Goal: Task Accomplishment & Management: Complete application form

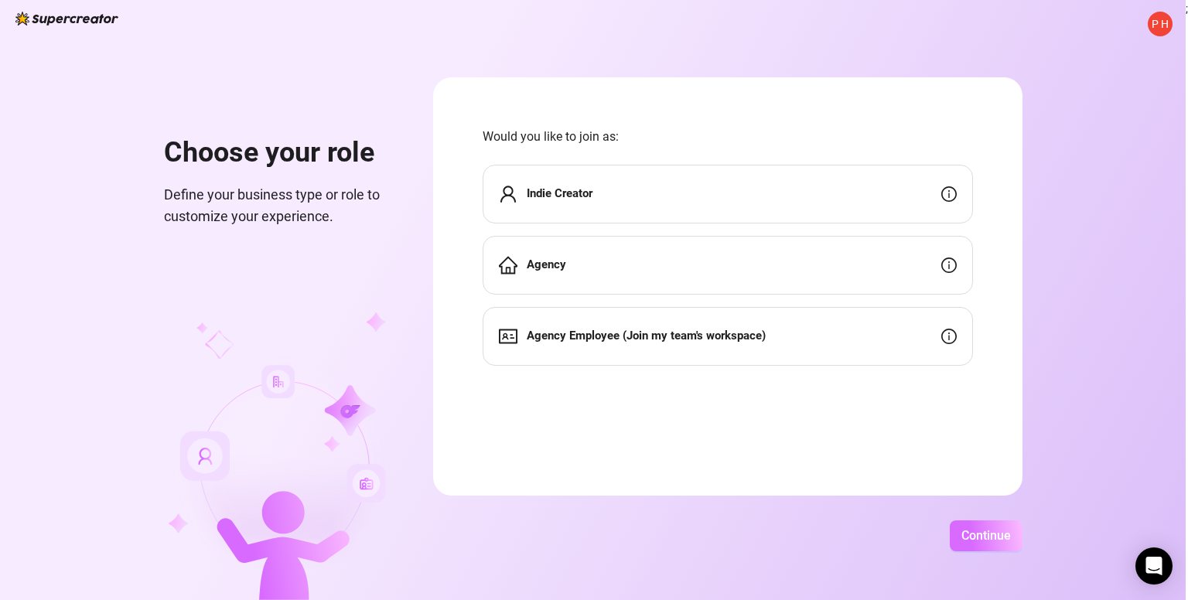
click at [995, 545] on button "Continue" at bounding box center [986, 536] width 73 height 31
click at [987, 540] on span "Continue" at bounding box center [986, 535] width 50 height 15
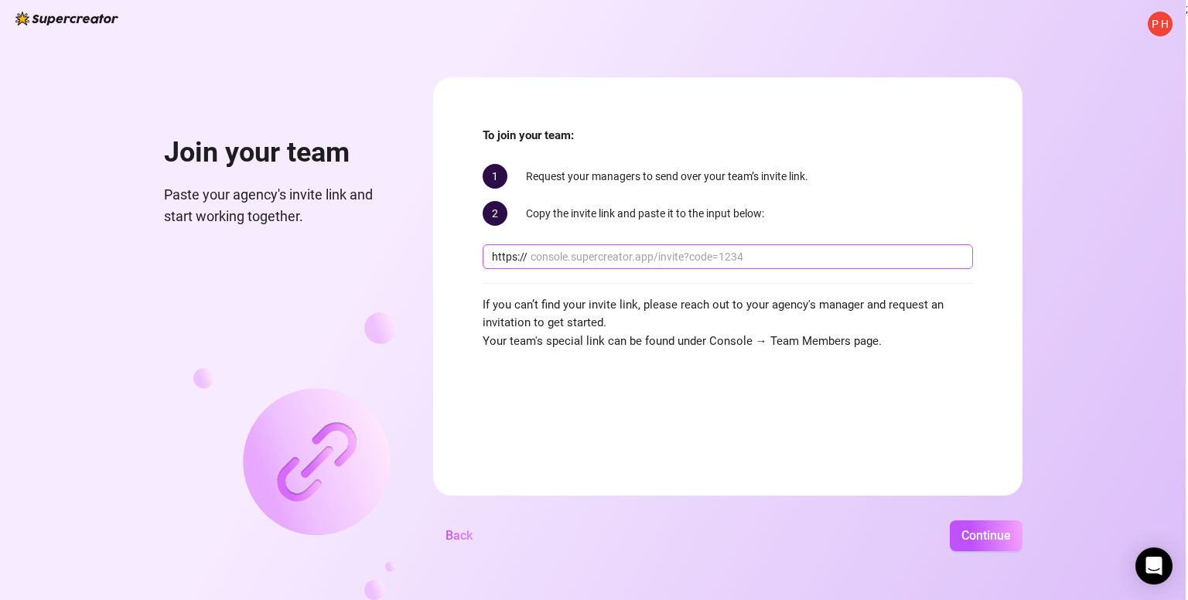
click at [732, 265] on span "https://" at bounding box center [728, 256] width 490 height 25
click at [832, 263] on input "text" at bounding box center [747, 256] width 433 height 17
paste input "console.supercreator.app/invite?code=JpldJd1paEOVHWJUtRC52IN7GaA3&workspace=Aly…"
type input "console.supercreator.app/invite?code=JpldJd1paEOVHWJUtRC52IN7GaA3&workspace=Aly…"
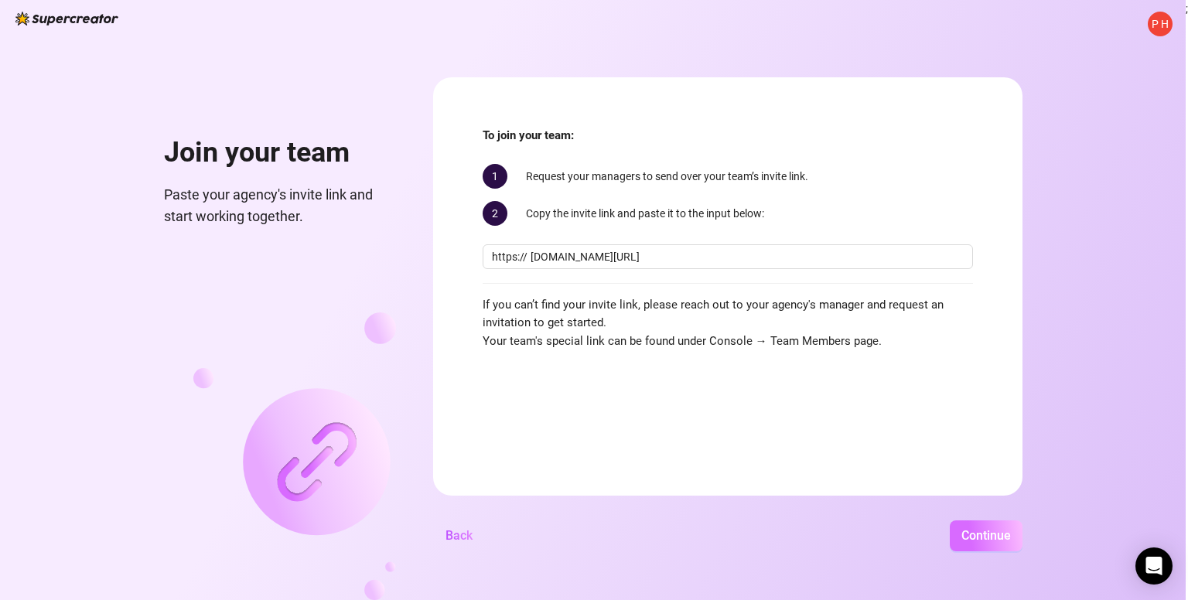
scroll to position [0, 0]
click at [991, 542] on span "Continue" at bounding box center [986, 535] width 50 height 15
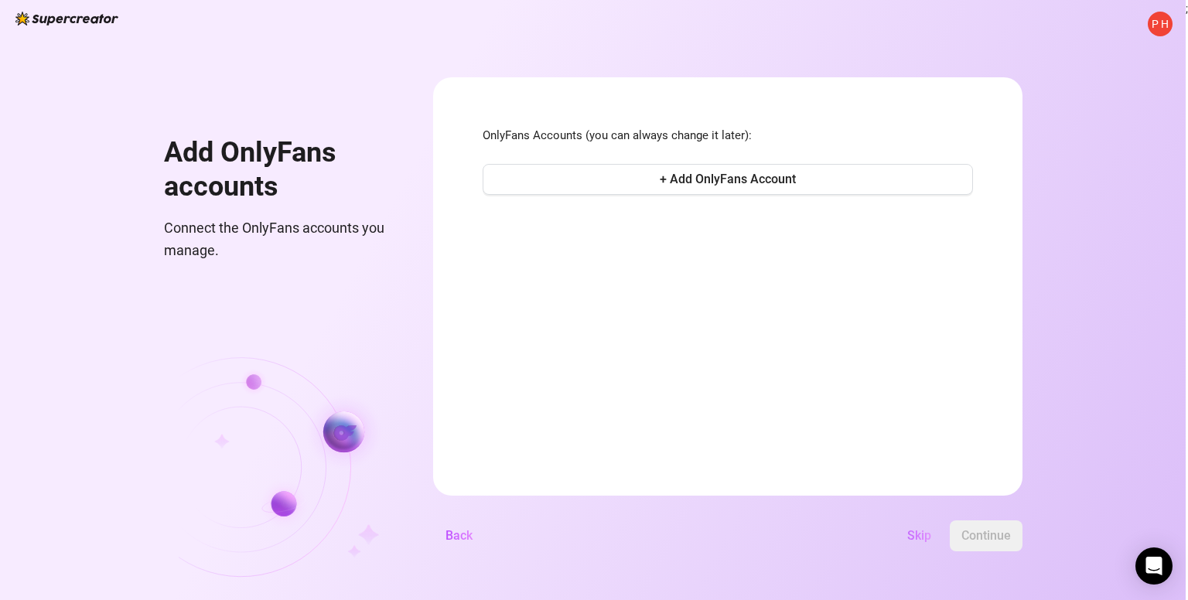
click at [913, 533] on span "Skip" at bounding box center [919, 535] width 24 height 15
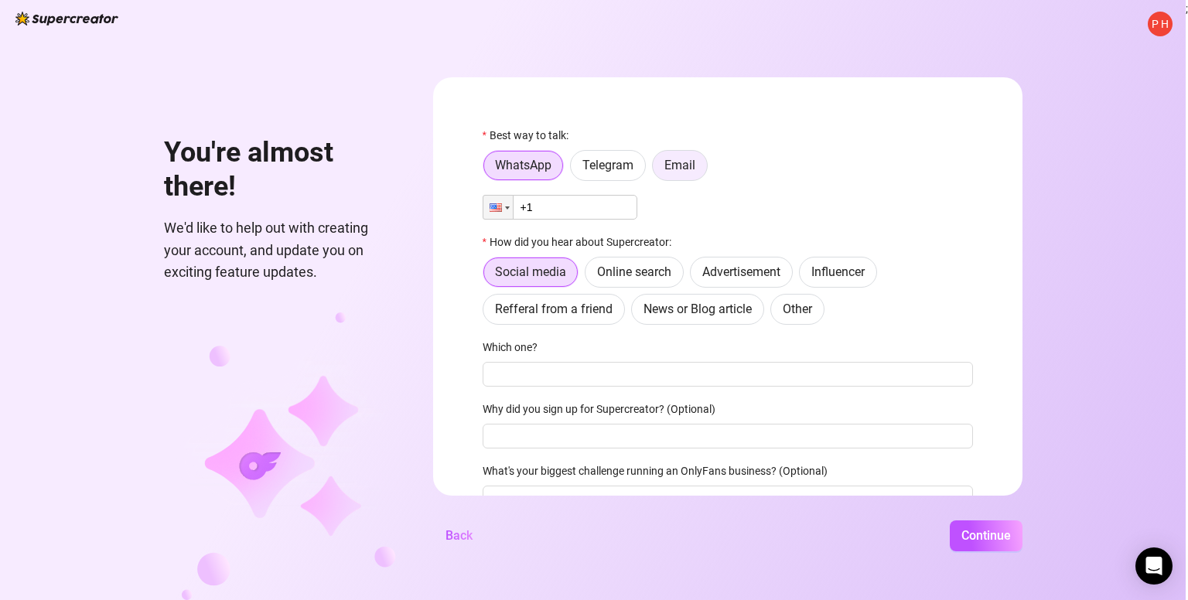
click at [687, 179] on label "Email" at bounding box center [680, 165] width 56 height 31
click at [657, 169] on input "Email" at bounding box center [657, 169] width 0 height 0
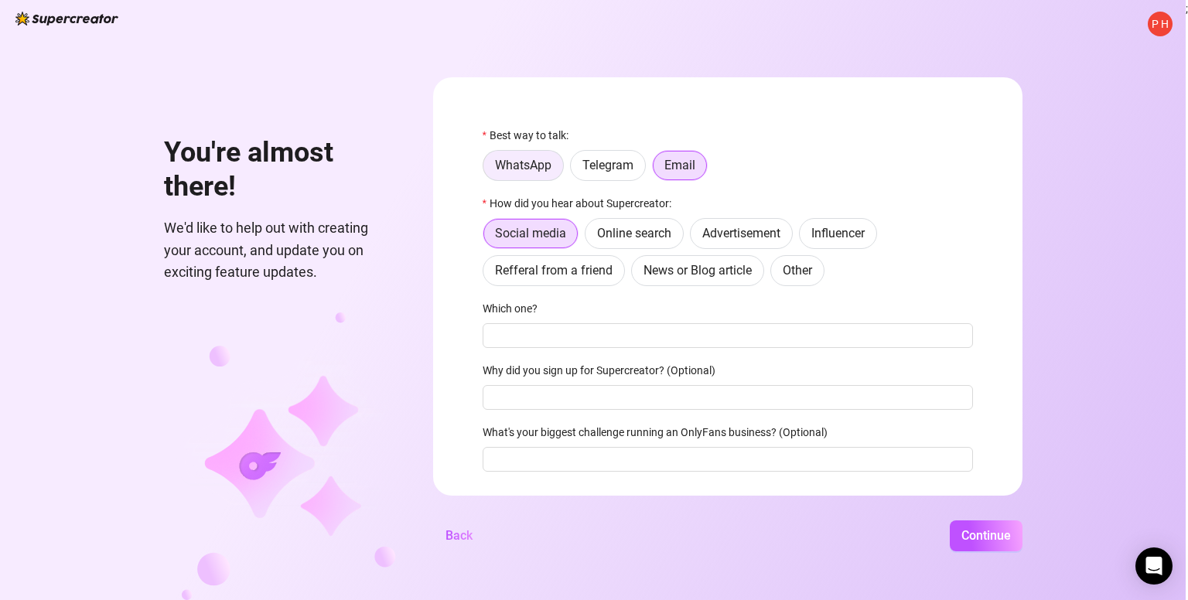
click at [547, 159] on span "WhatsApp" at bounding box center [523, 165] width 56 height 15
click at [487, 169] on input "WhatsApp" at bounding box center [487, 169] width 0 height 0
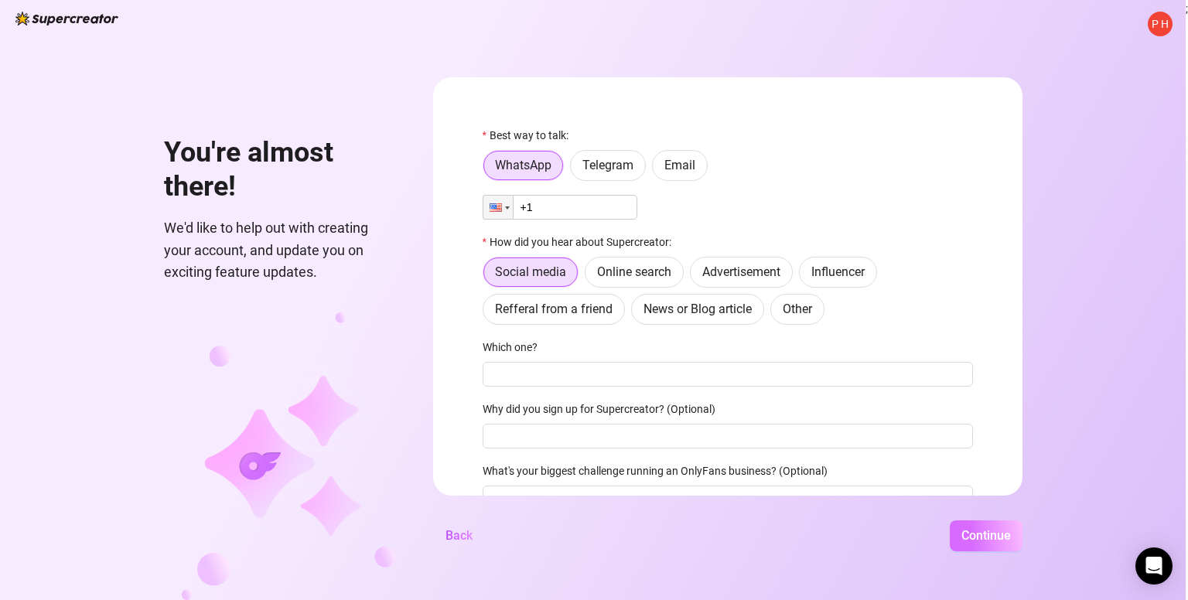
click at [985, 522] on button "Continue" at bounding box center [986, 536] width 73 height 31
click at [609, 214] on input "+1" at bounding box center [560, 207] width 155 height 25
click at [708, 207] on div "Phone +1" at bounding box center [728, 207] width 490 height 25
click at [591, 197] on input "+1" at bounding box center [560, 207] width 155 height 25
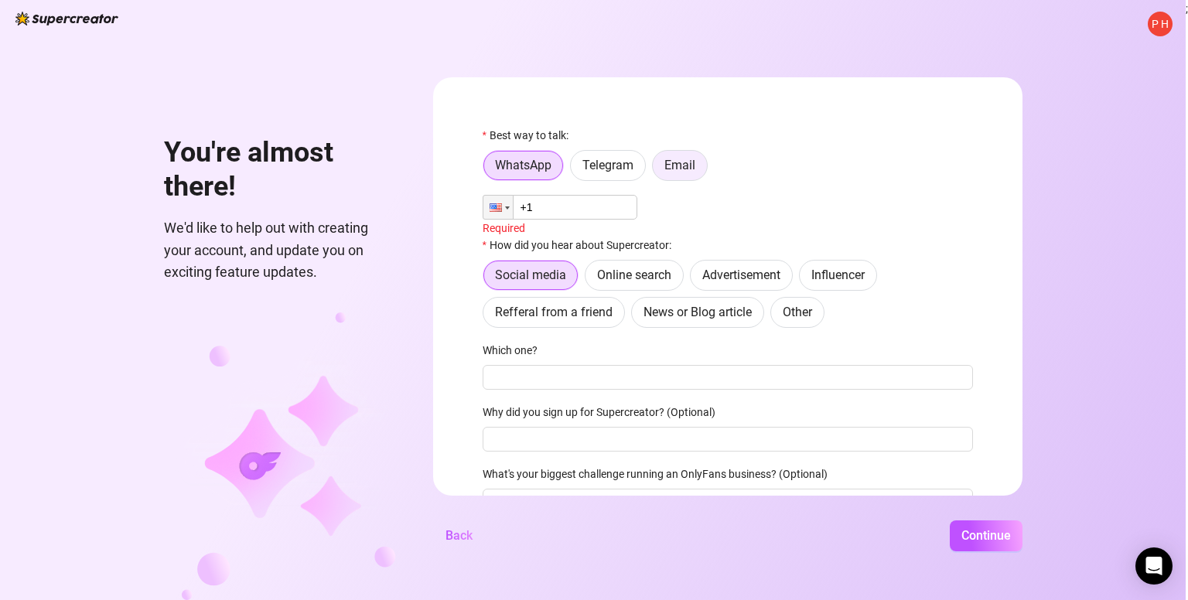
click at [665, 169] on span "Email" at bounding box center [679, 165] width 31 height 15
click at [657, 169] on input "Email" at bounding box center [657, 169] width 0 height 0
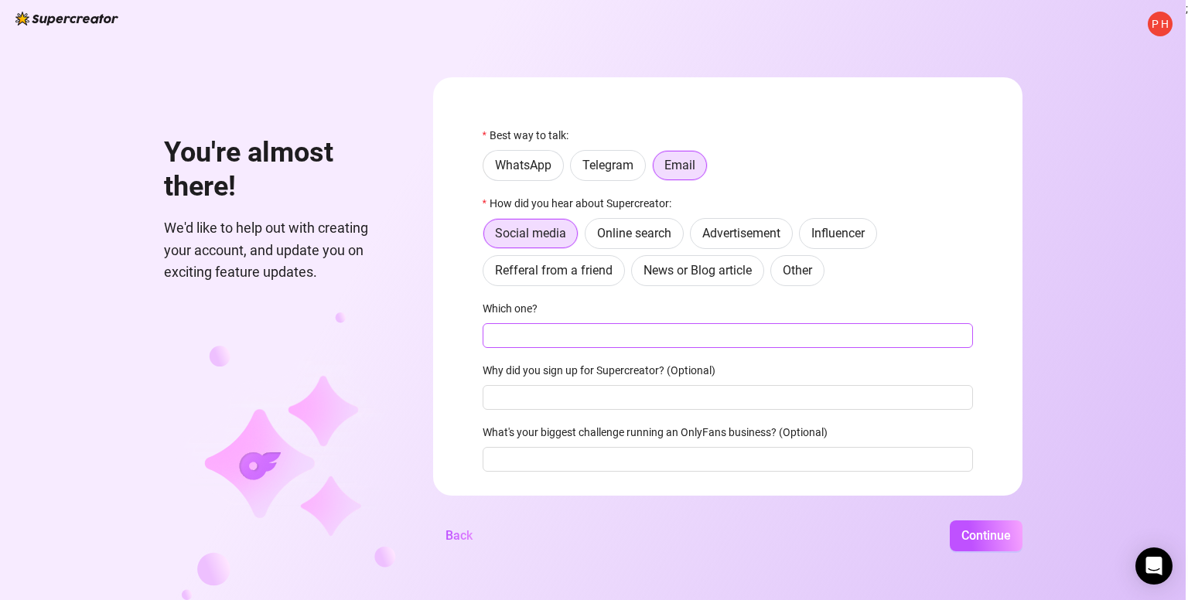
scroll to position [39, 0]
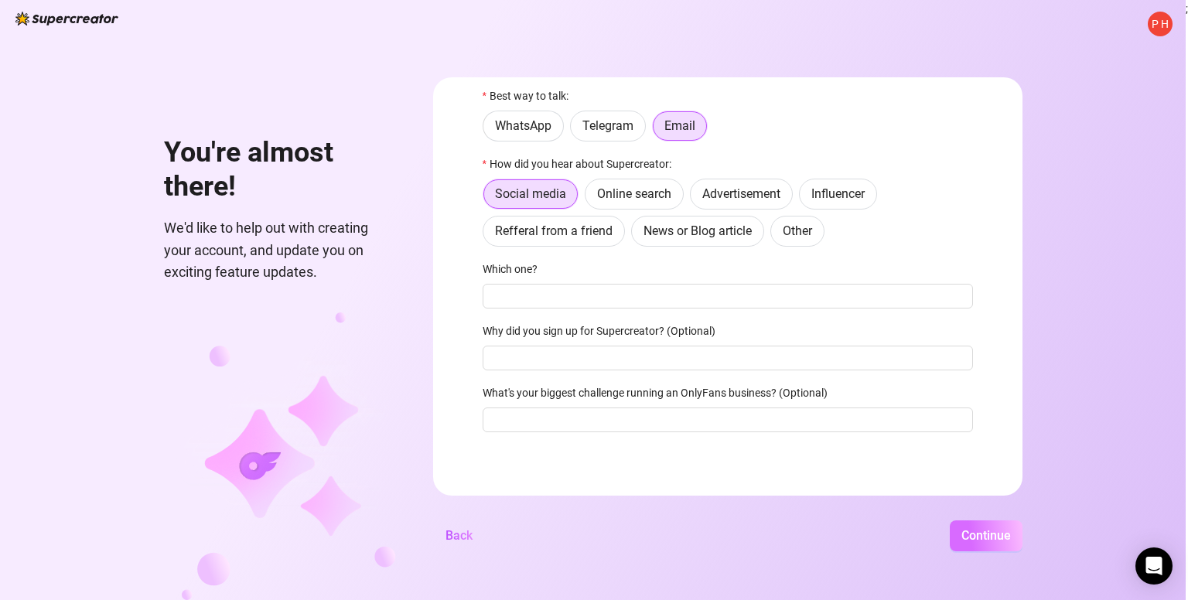
click at [995, 539] on span "Continue" at bounding box center [986, 535] width 50 height 15
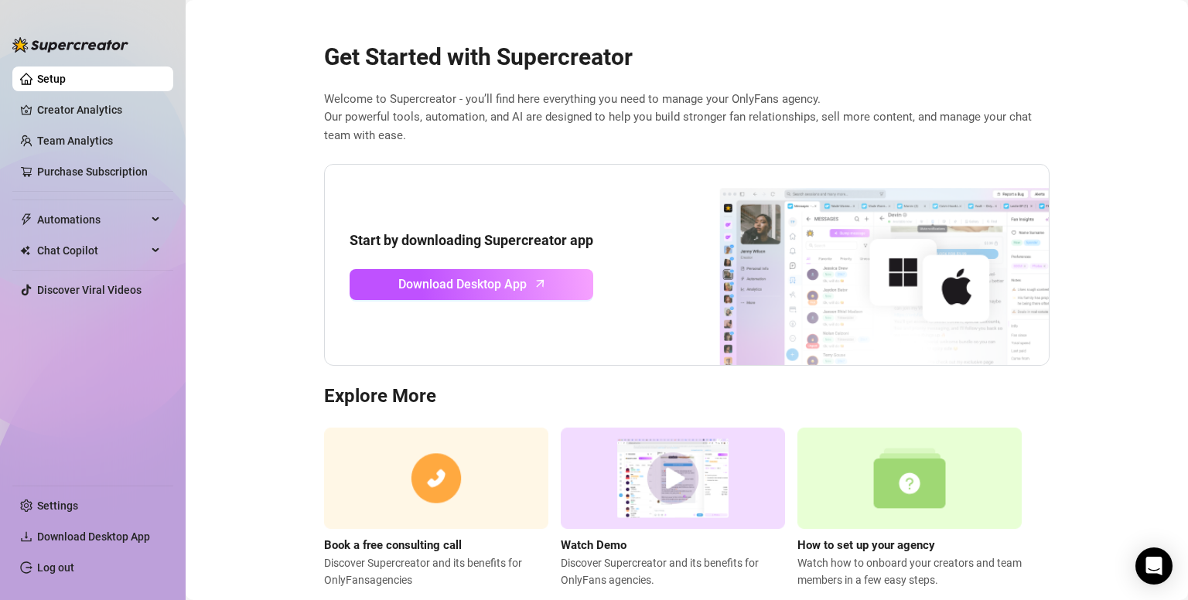
click at [178, 238] on aside "Setup Creator Analytics Team Analytics Purchase Subscription Automations Chat C…" at bounding box center [93, 300] width 186 height 600
click at [68, 507] on link "Settings" at bounding box center [57, 506] width 41 height 12
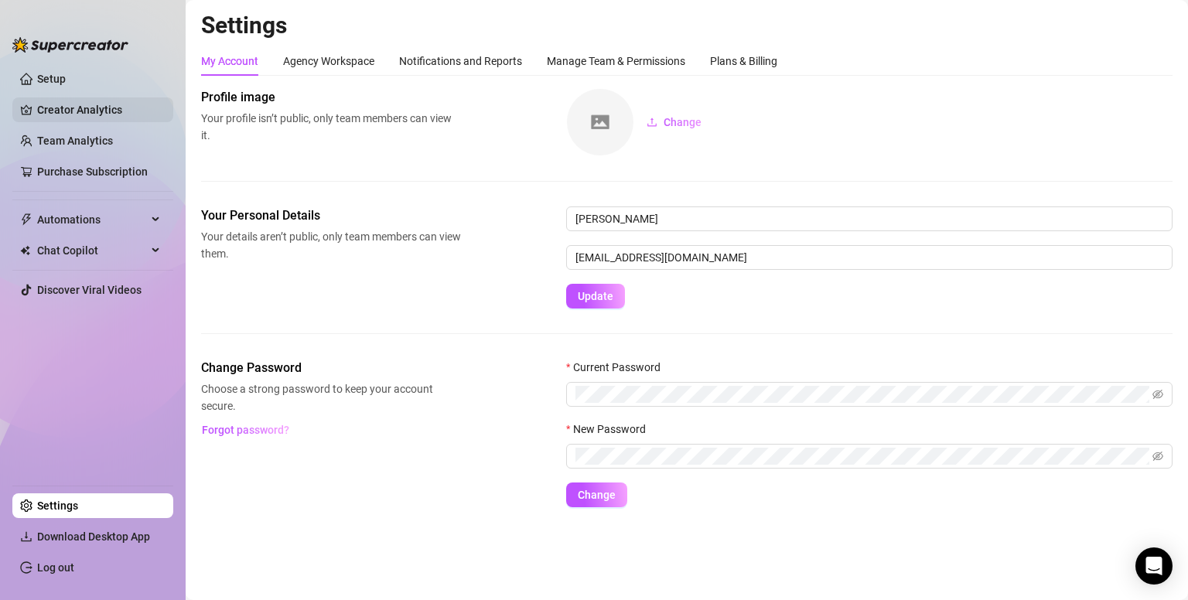
click at [69, 110] on link "Creator Analytics" at bounding box center [99, 109] width 124 height 25
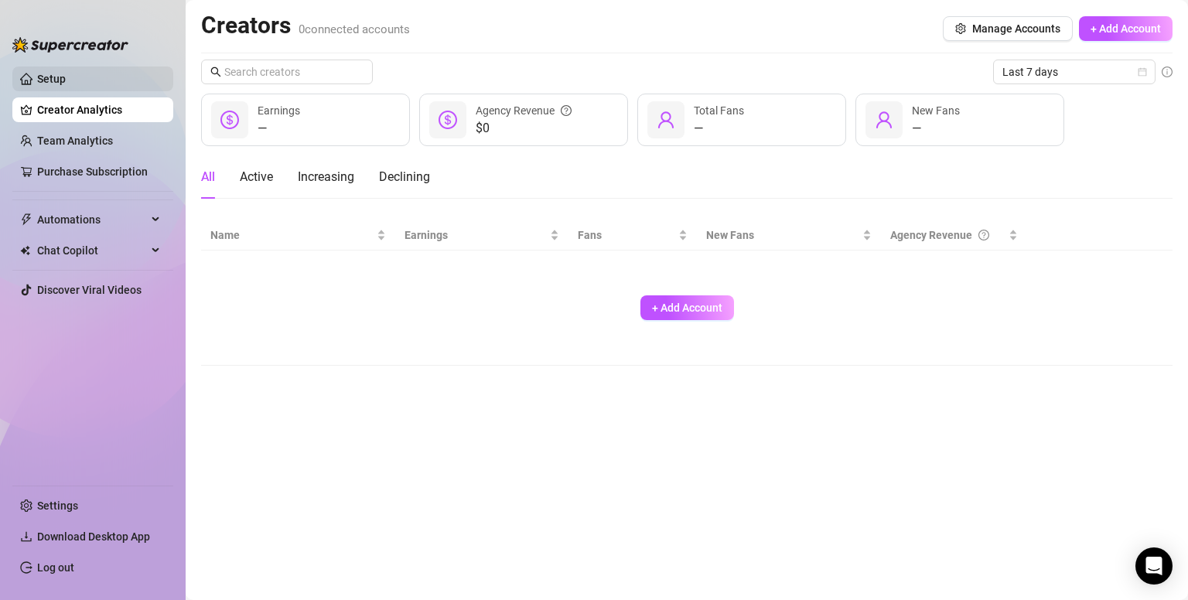
click at [65, 84] on link "Setup" at bounding box center [51, 79] width 29 height 12
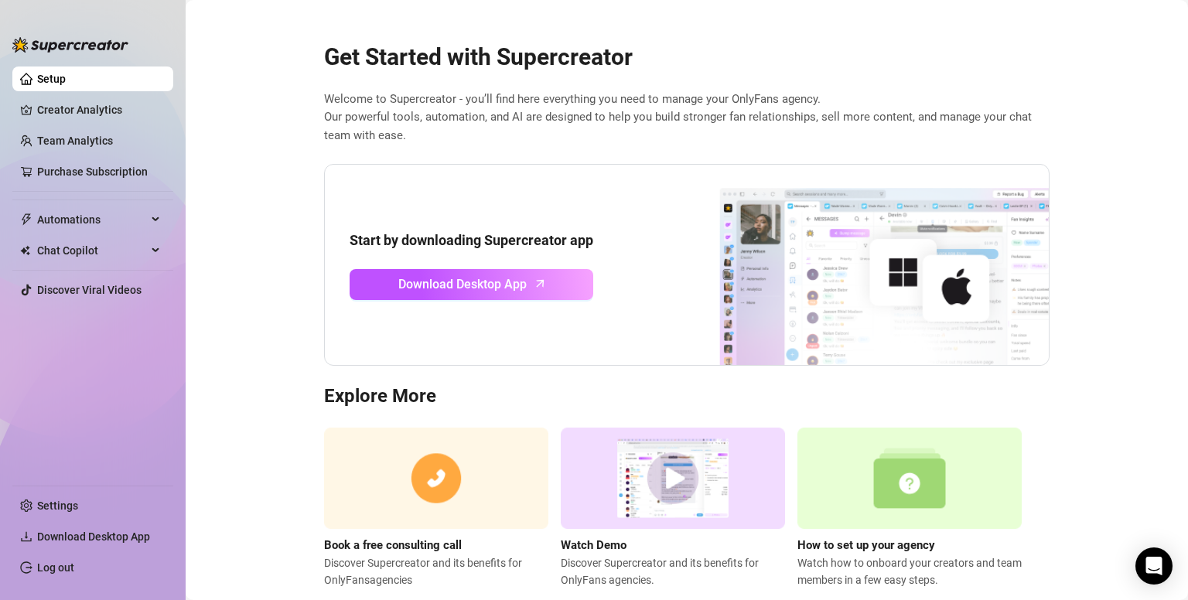
scroll to position [34, 0]
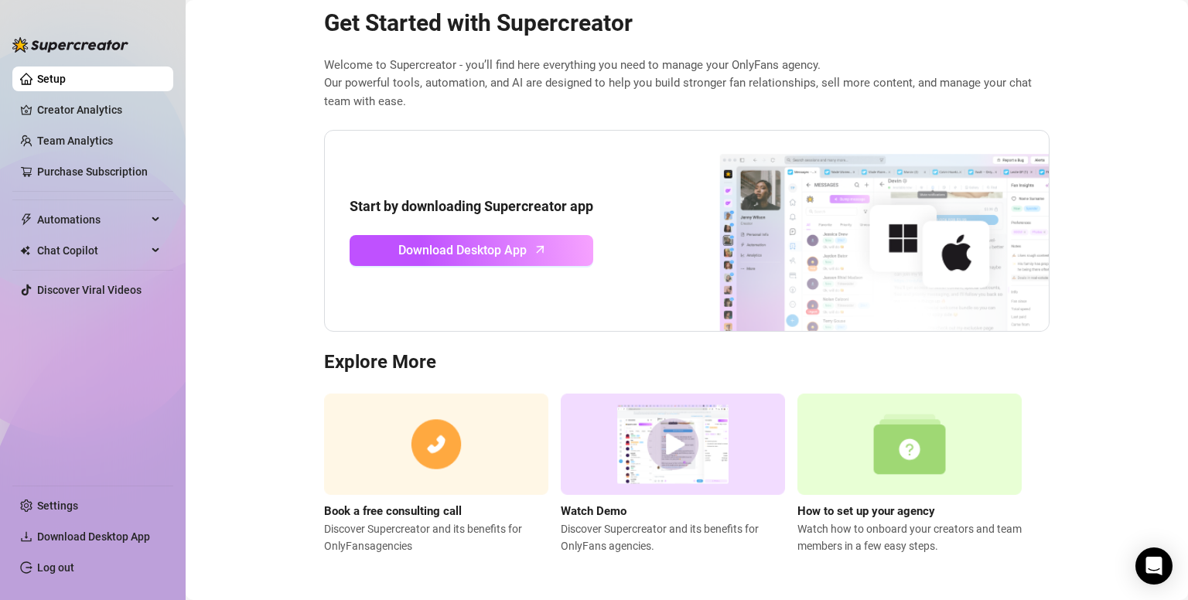
click at [820, 466] on img at bounding box center [909, 444] width 224 height 101
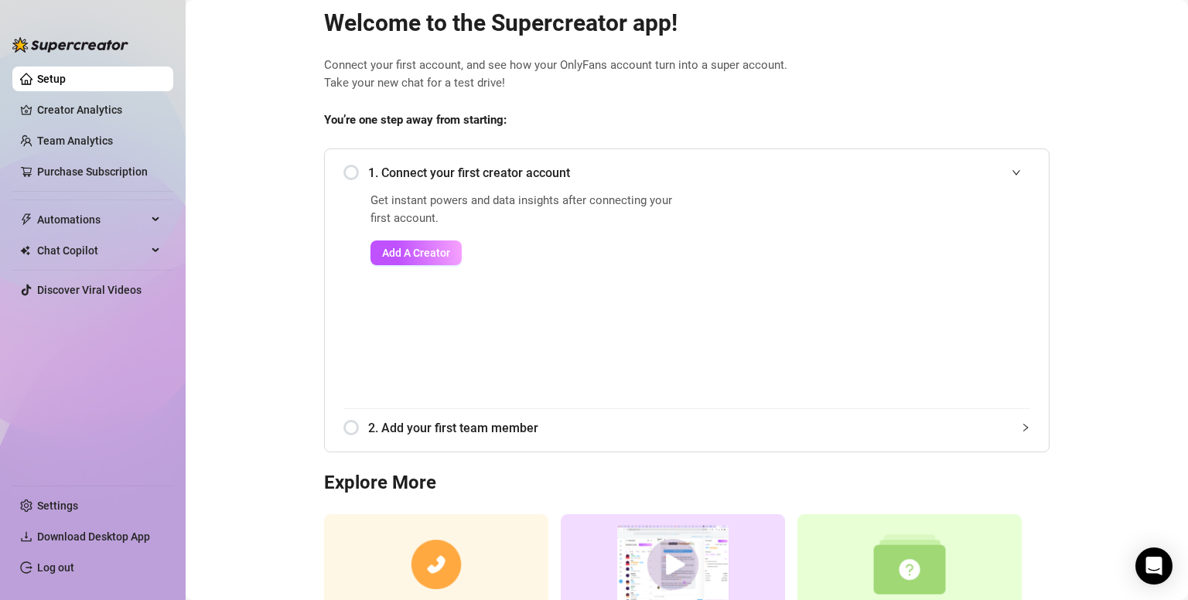
scroll to position [0, 0]
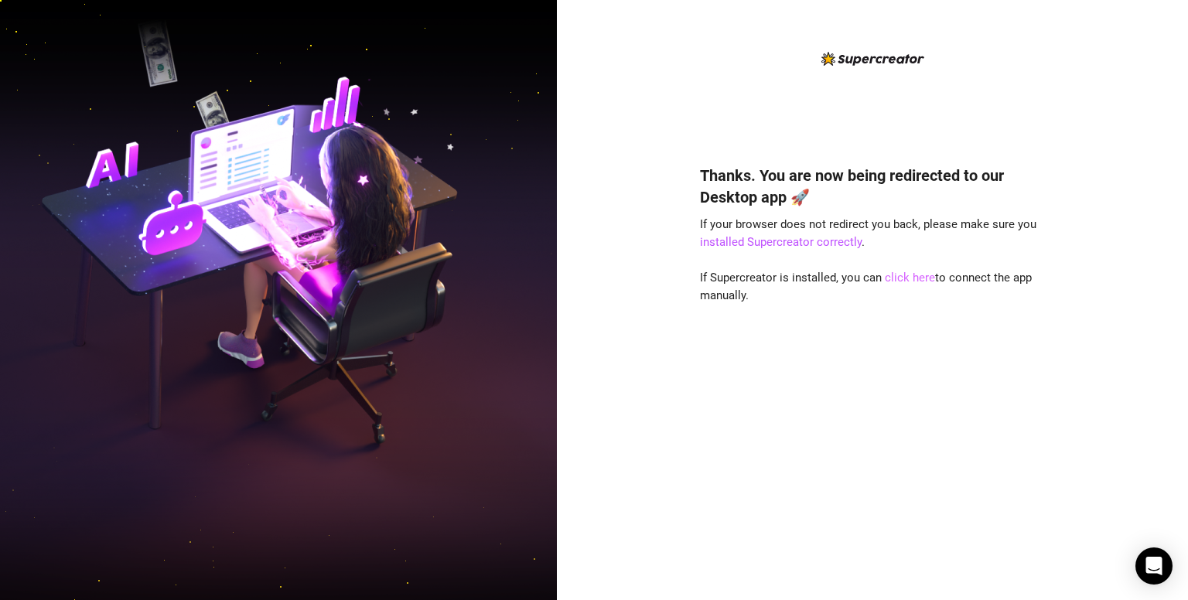
click at [903, 282] on link "click here" at bounding box center [910, 278] width 50 height 14
click at [912, 276] on link "click here" at bounding box center [910, 278] width 50 height 14
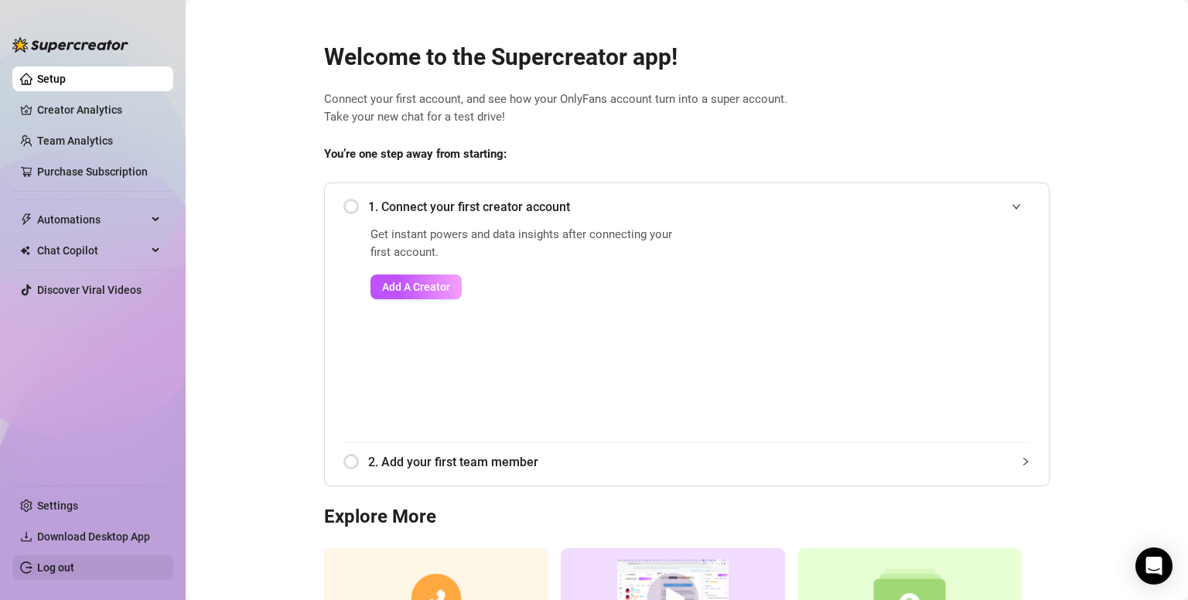
click at [43, 565] on link "Log out" at bounding box center [55, 568] width 37 height 12
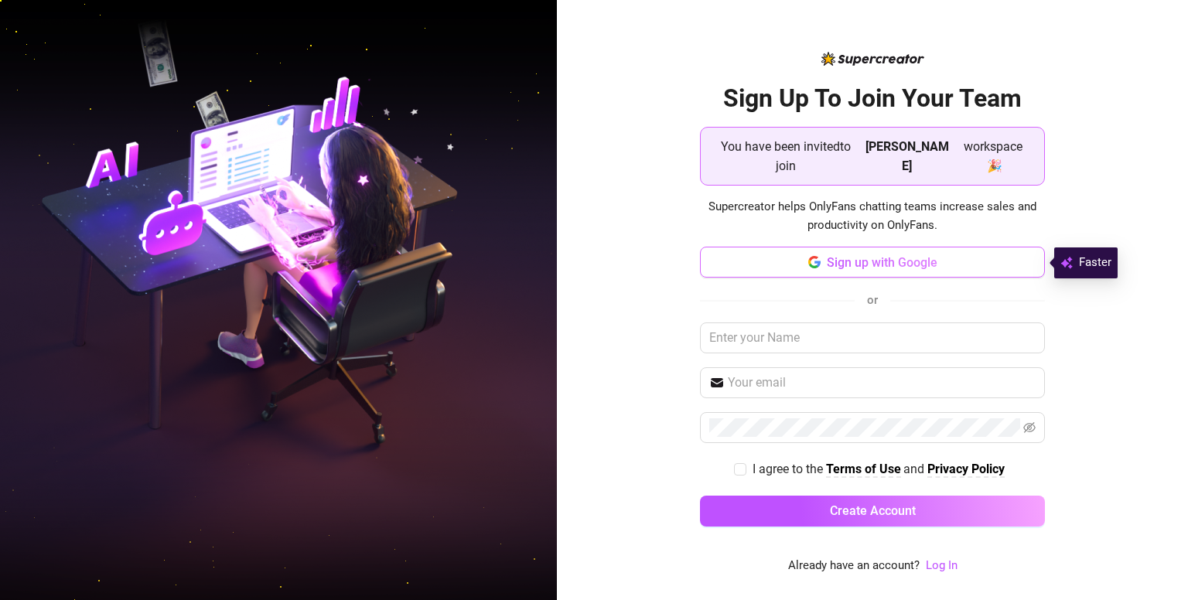
click at [863, 264] on span "Sign up with Google" at bounding box center [882, 262] width 111 height 15
